Goal: Task Accomplishment & Management: Complete application form

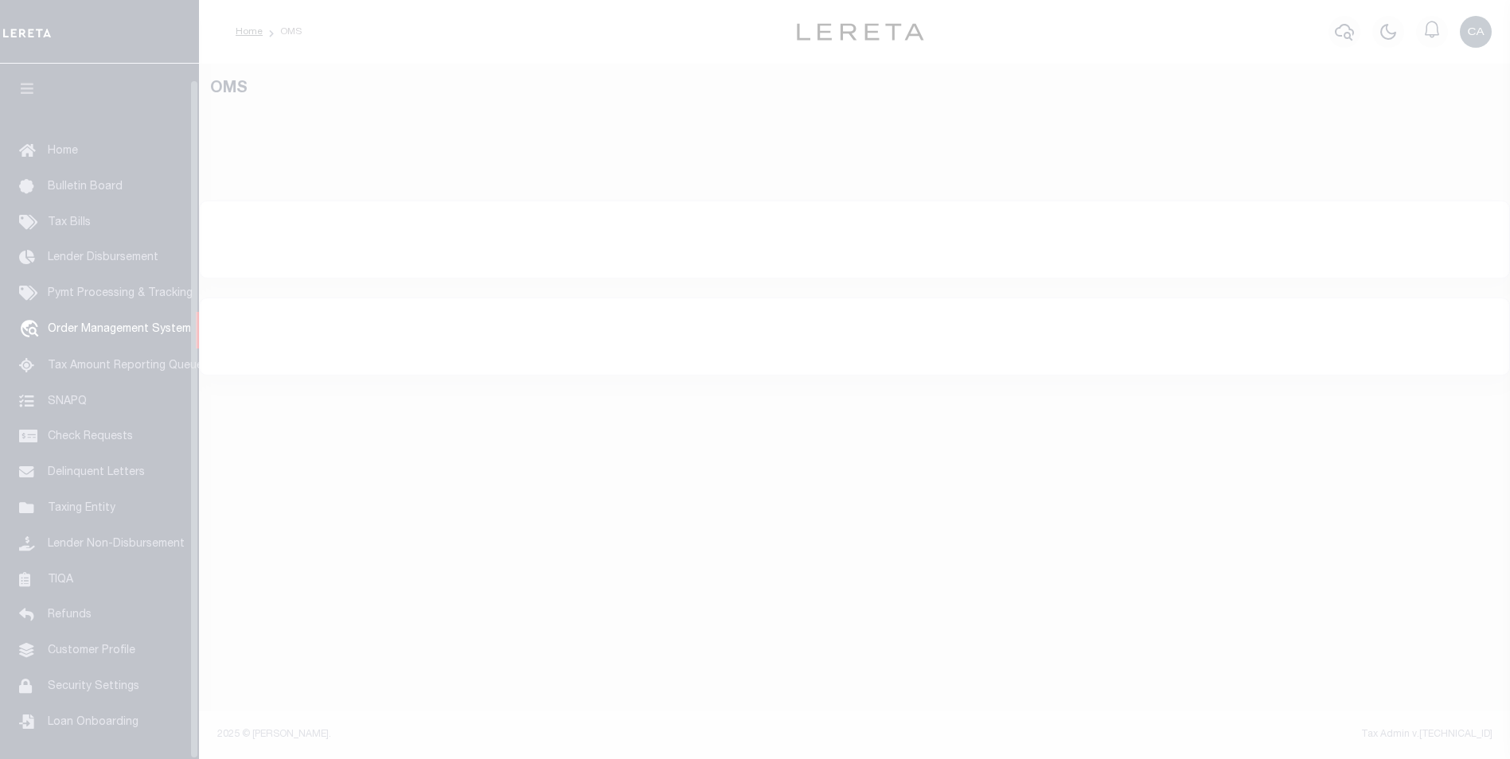
scroll to position [16, 0]
select select "200"
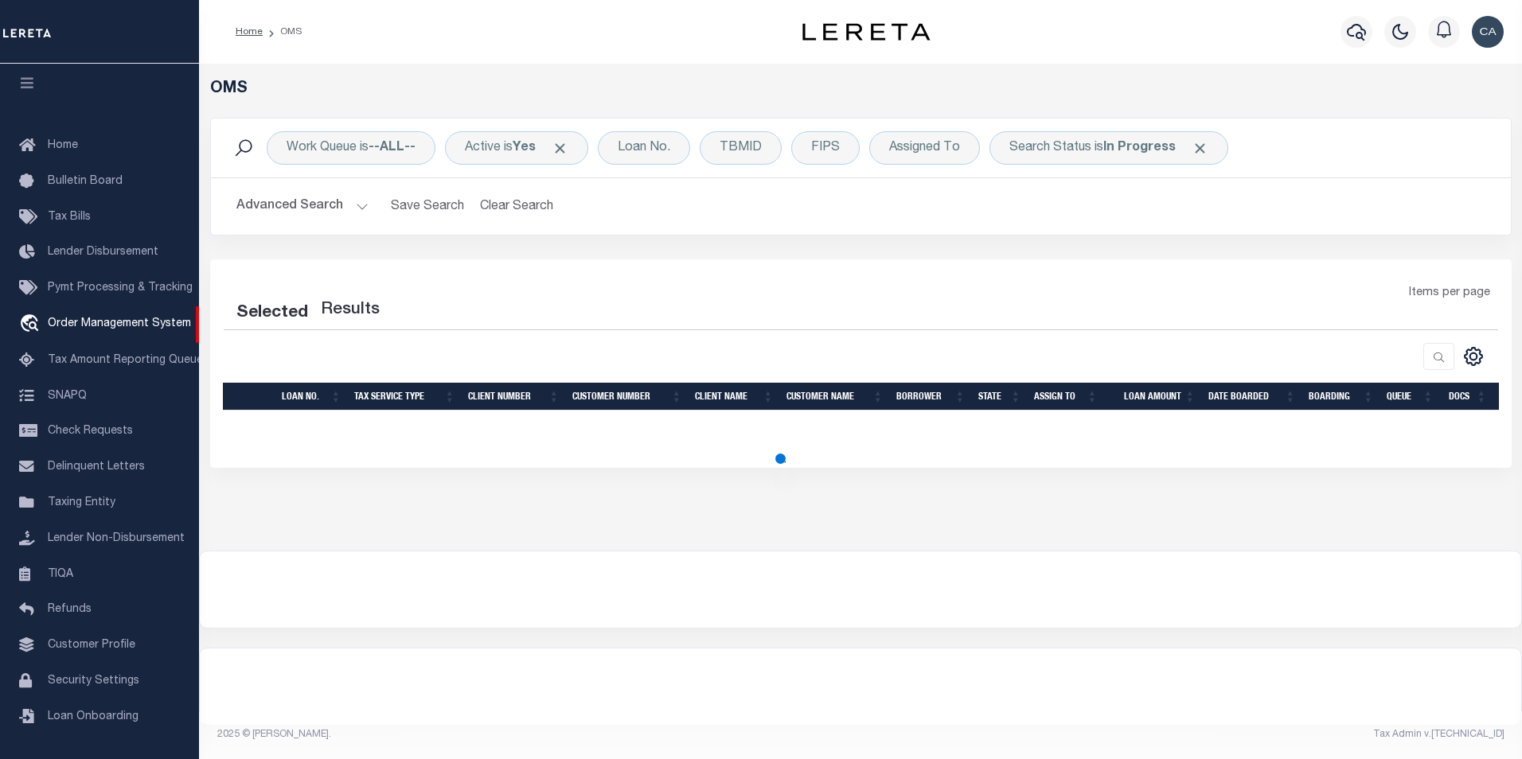
select select "200"
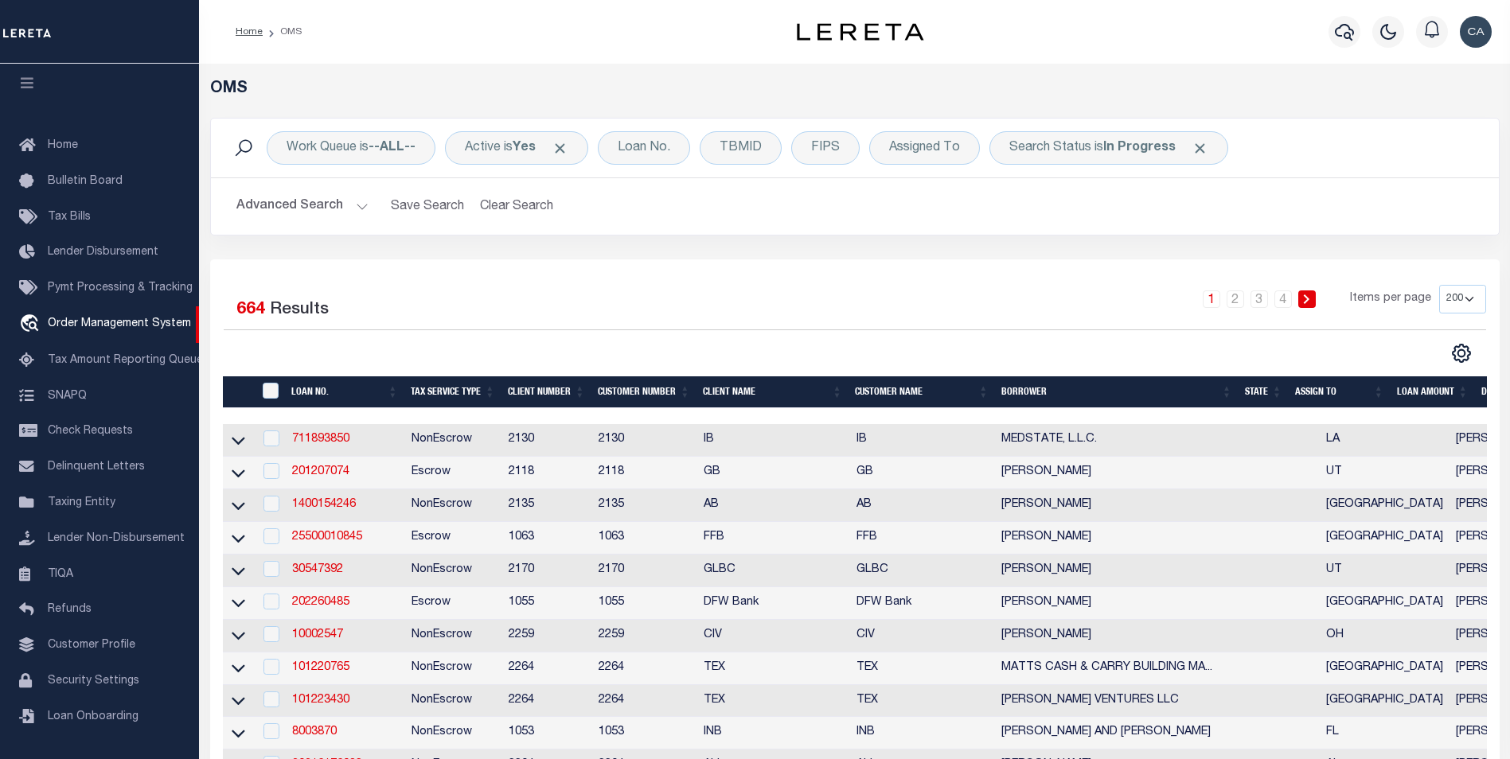
click at [334, 428] on td "711893850" at bounding box center [345, 440] width 119 height 33
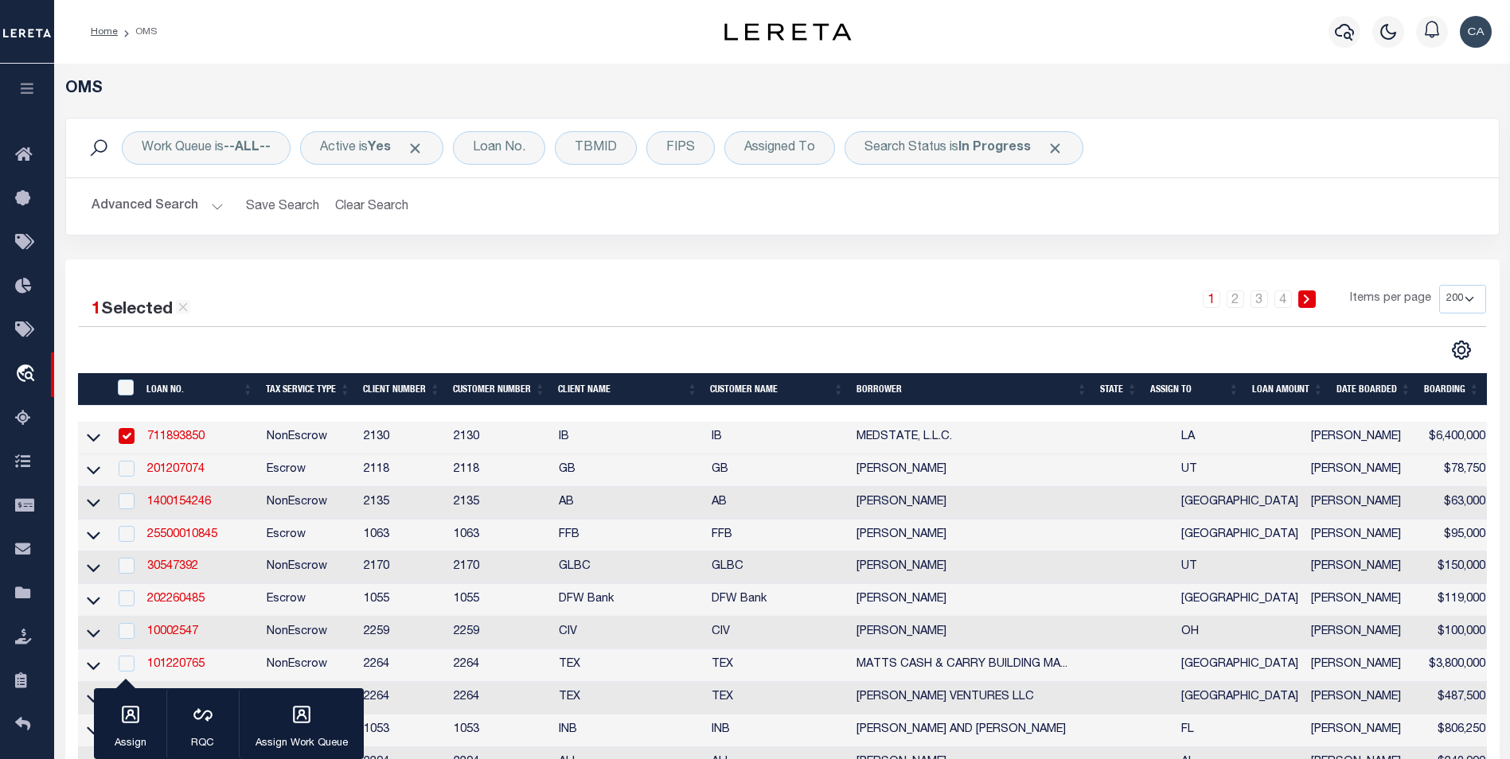
click at [147, 431] on td "711893850" at bounding box center [200, 438] width 119 height 33
checkbox input "false"
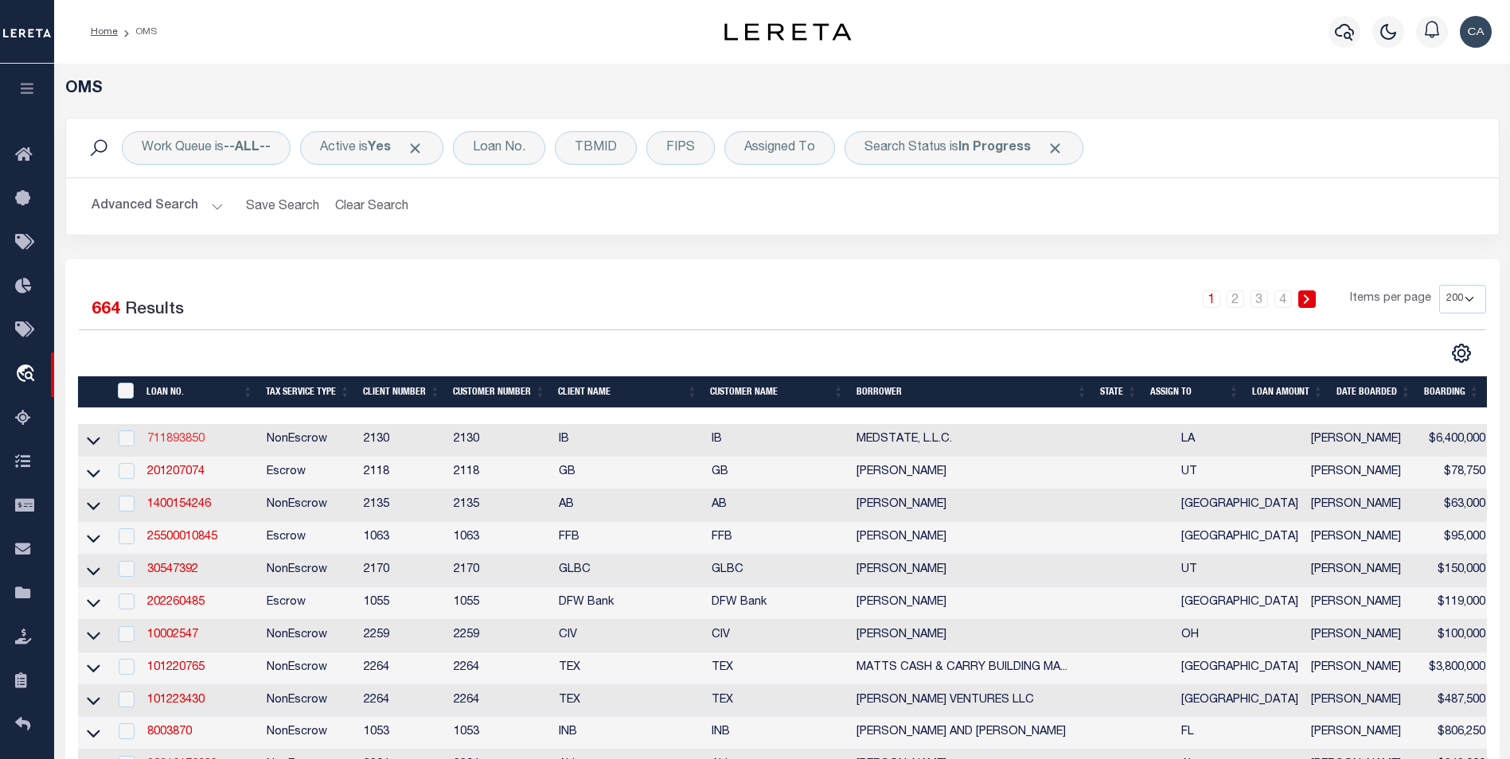
click at [160, 441] on link "711893850" at bounding box center [175, 439] width 57 height 11
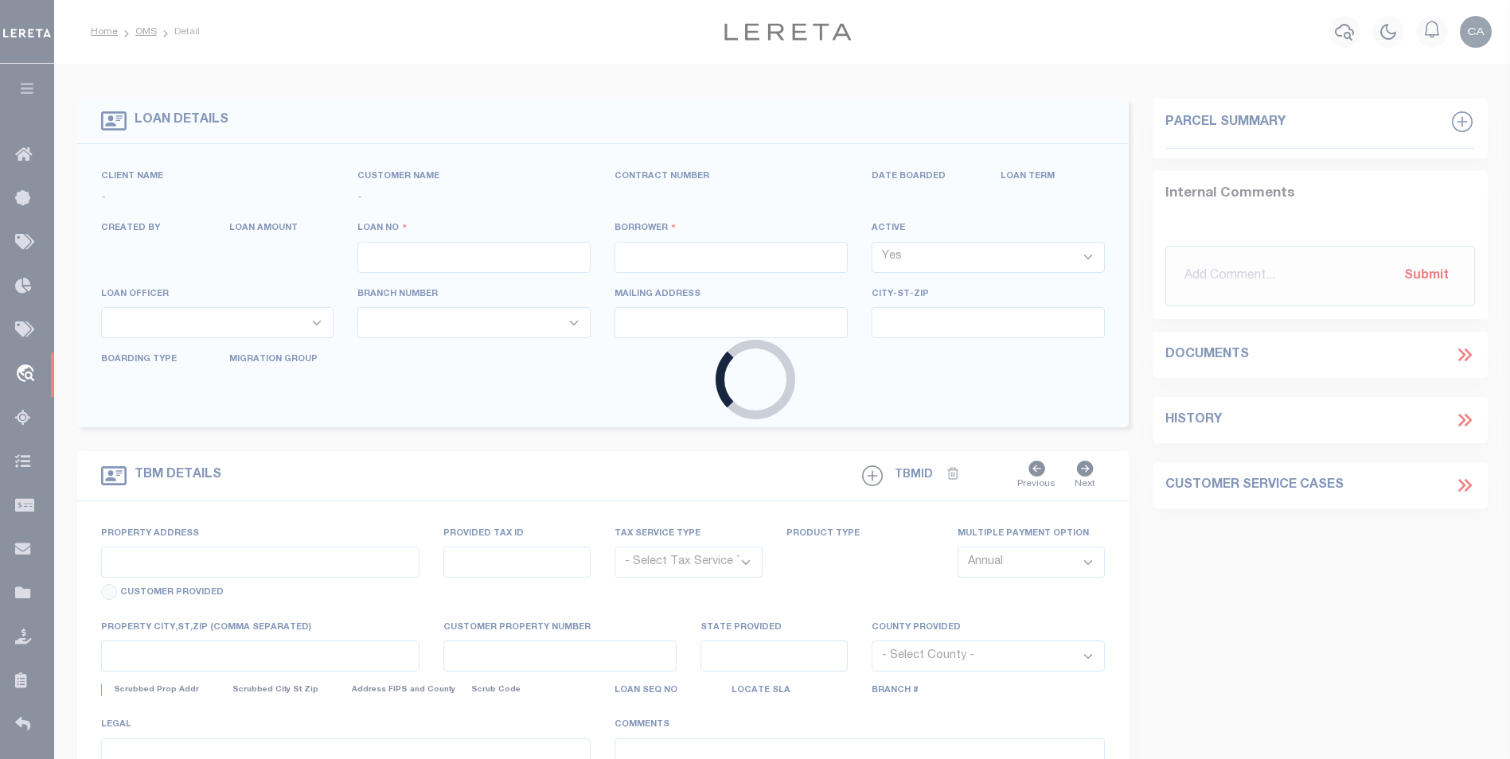
type input "711893850"
type input "MEDSTATE, L.L.C."
select select
type input "[STREET_ADDRESS][PERSON_NAME] AND 2-X"
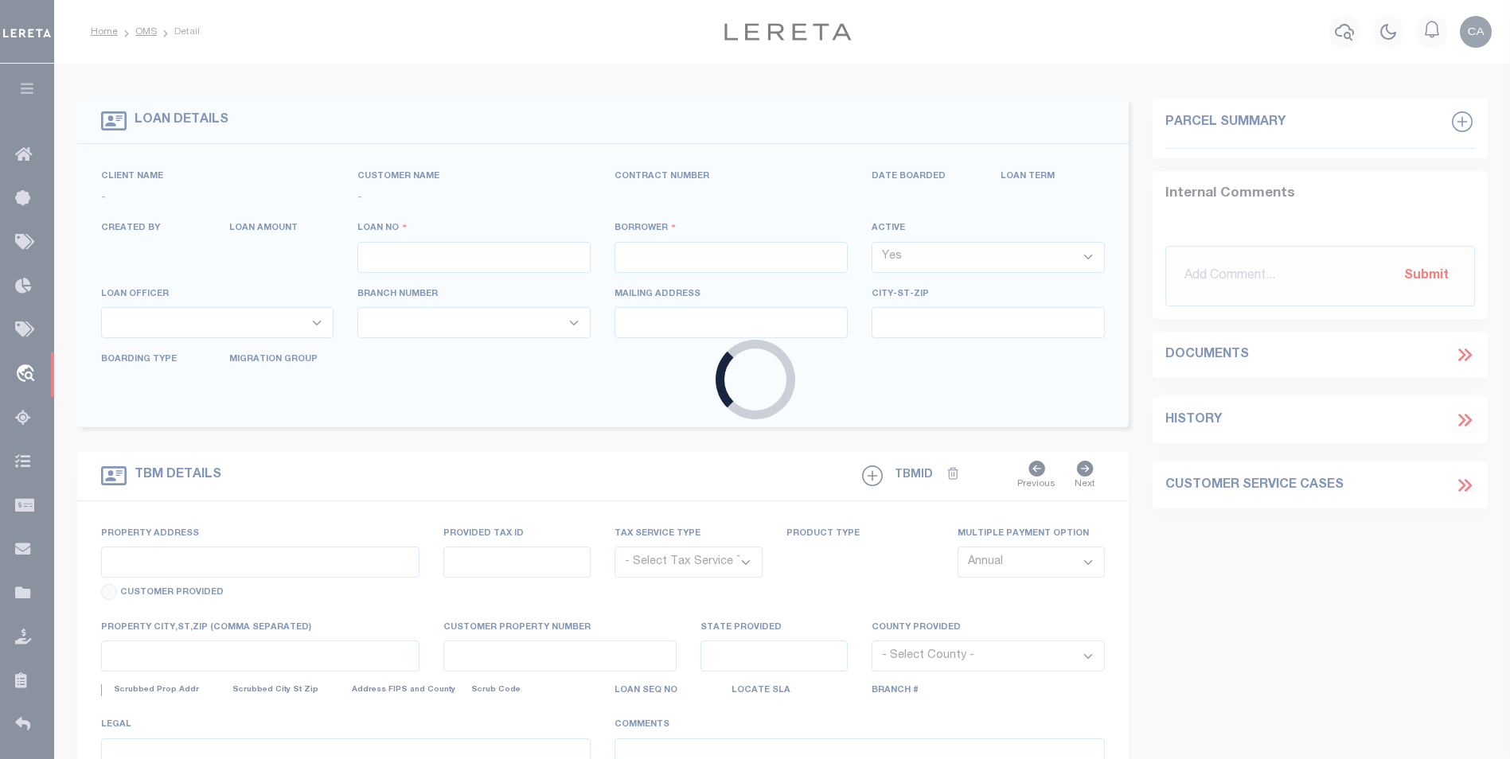
type input "[PERSON_NAME] LA 70433"
select select "NonEscrow"
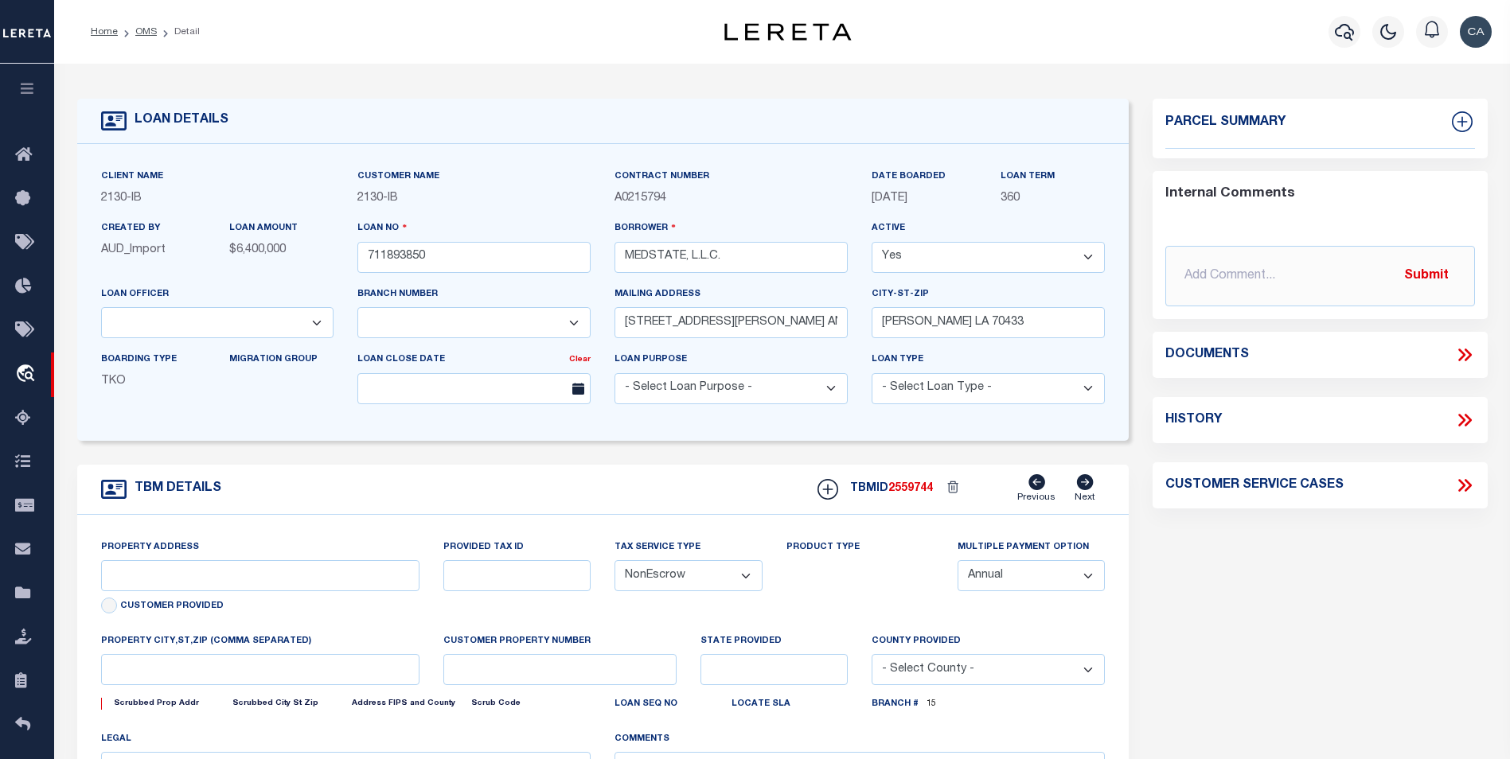
type input "[STREET_ADDRESS][PERSON_NAME] AND 2-X"
type input "1068111276"
select select
type input "[PERSON_NAME] LA 70433"
type input "Eastern"
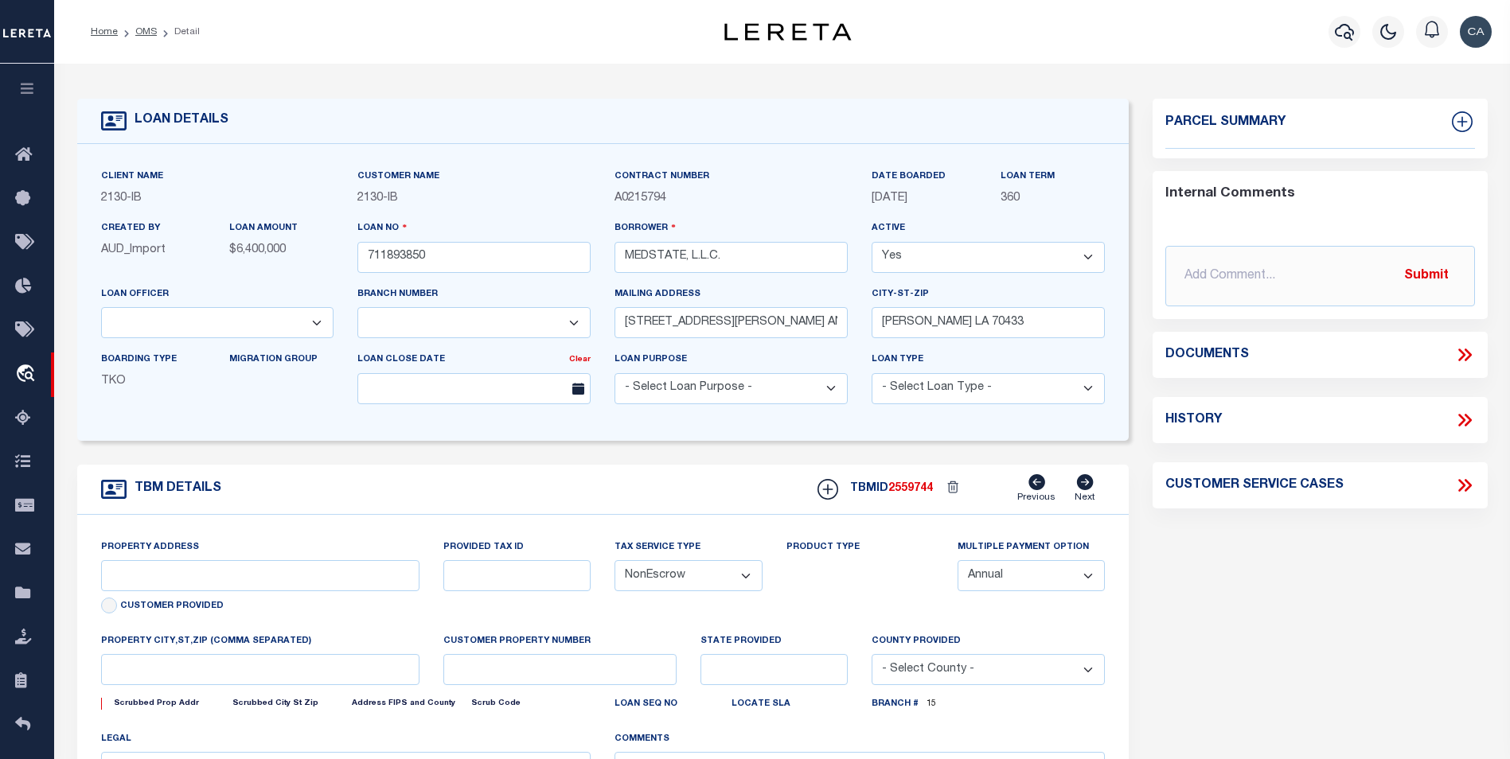
type input "LA"
select select "4950"
select select "2464"
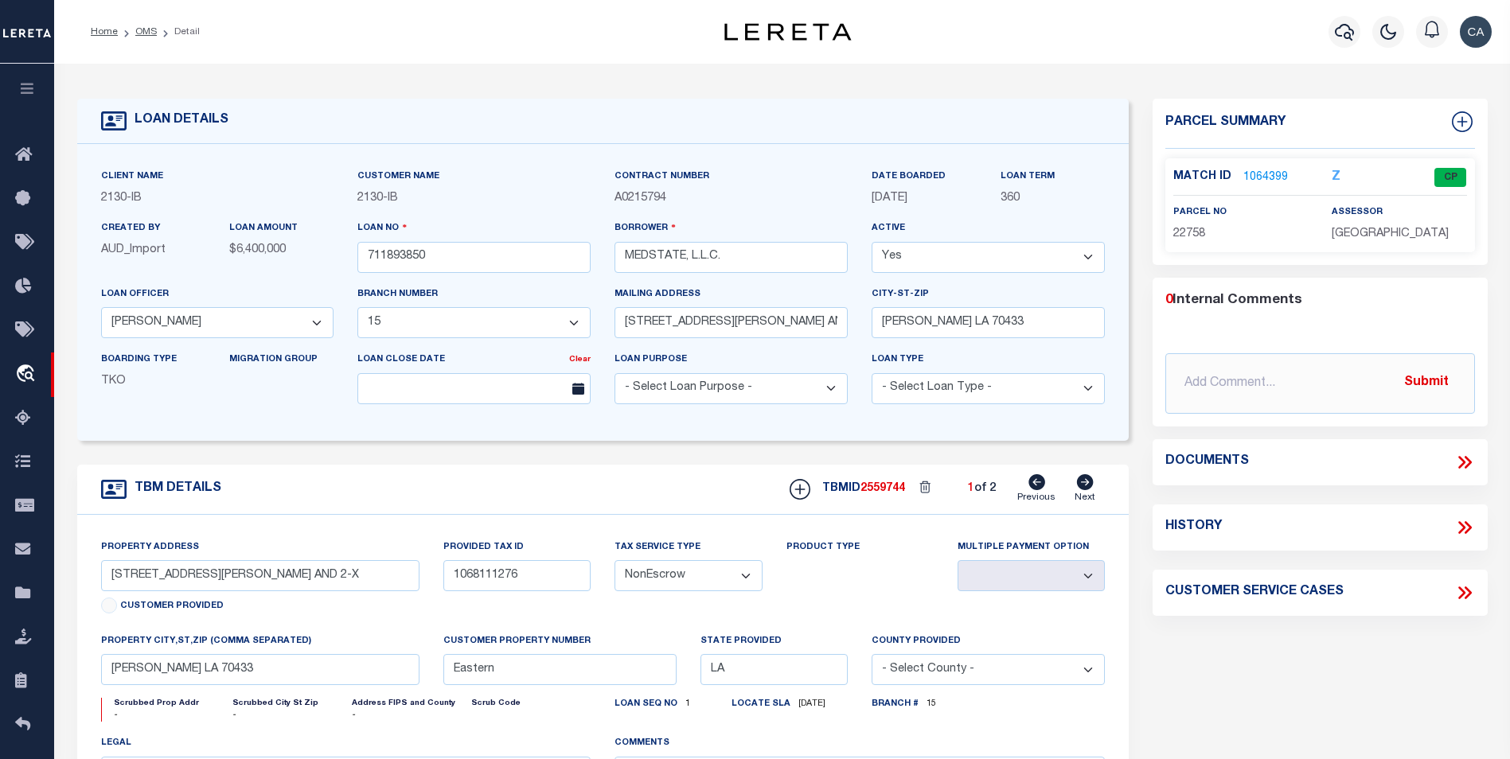
click at [974, 494] on h6 "1 of 2" at bounding box center [982, 489] width 28 height 14
click at [891, 490] on span "2559744" at bounding box center [882, 488] width 45 height 11
copy span "2559744"
